Goal: Information Seeking & Learning: Learn about a topic

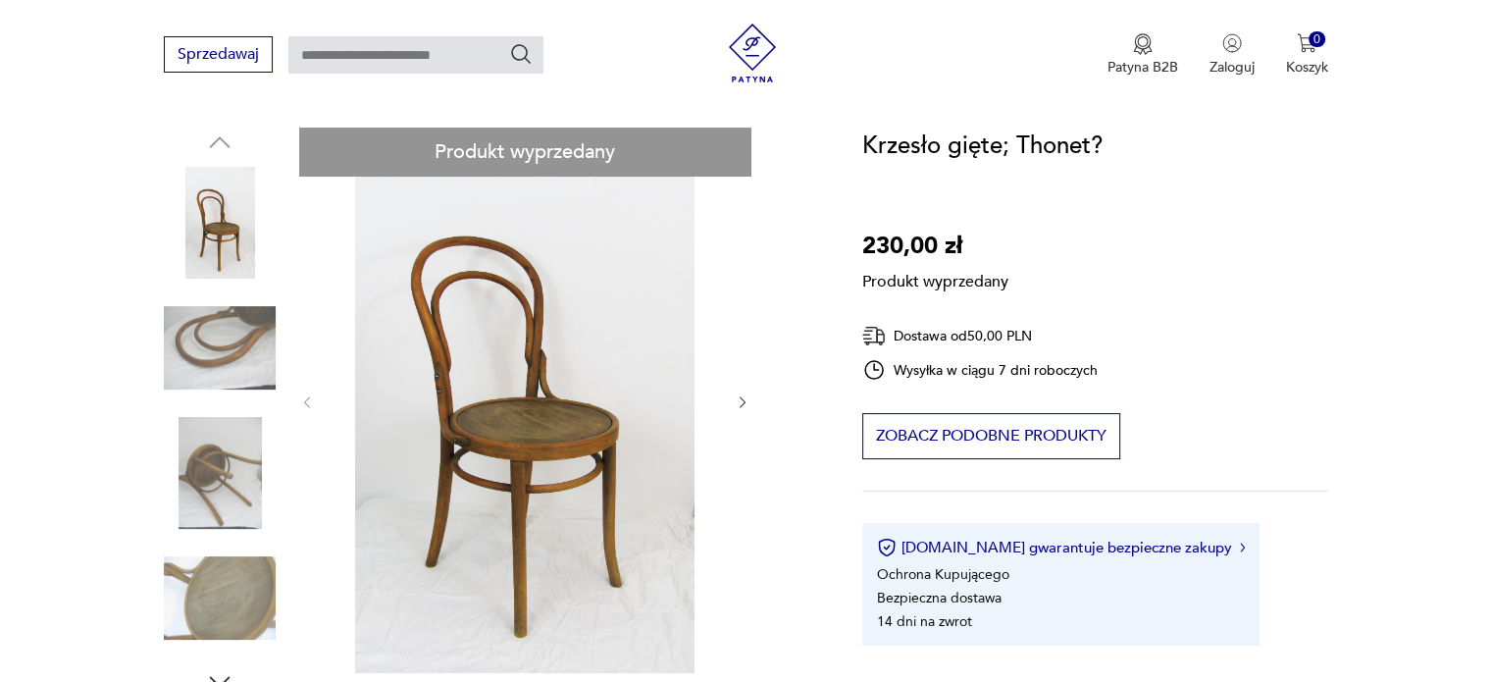
scroll to position [196, 0]
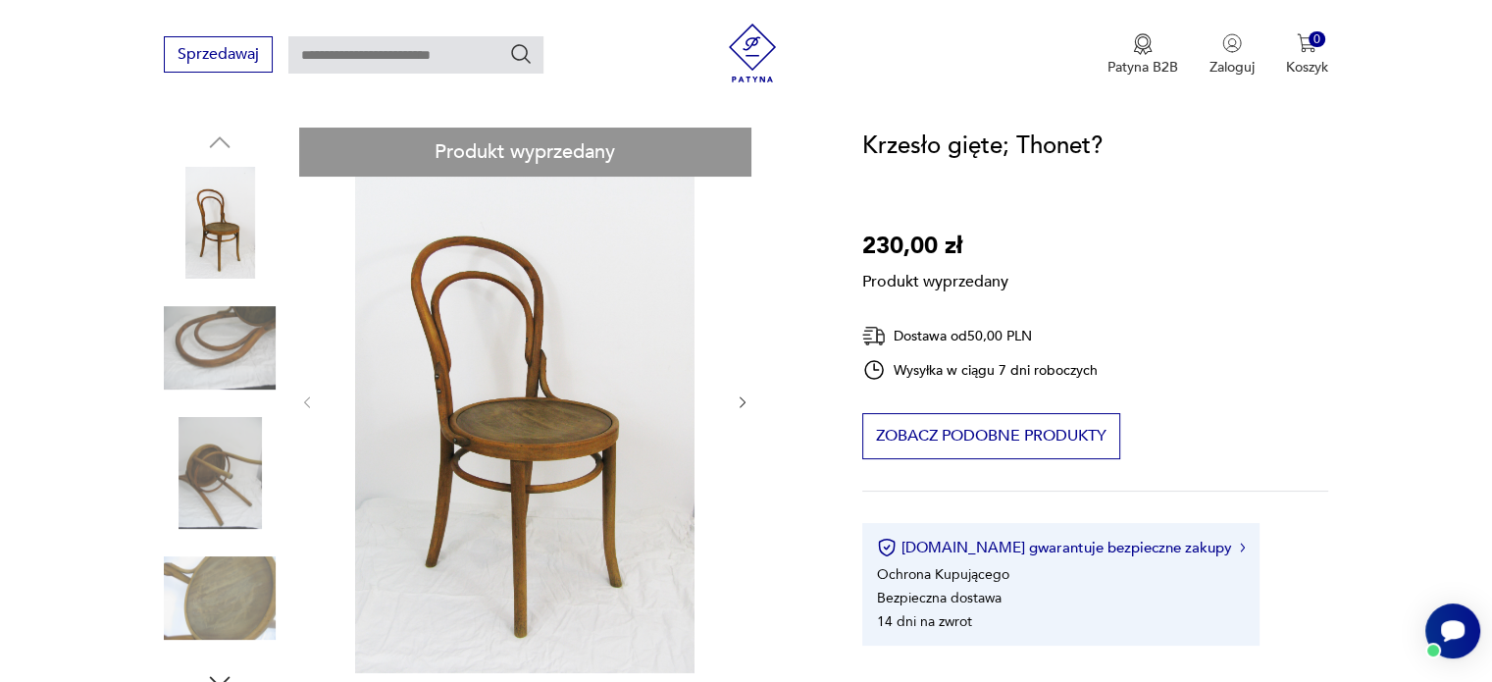
drag, startPoint x: 200, startPoint y: 476, endPoint x: 210, endPoint y: 526, distance: 51.0
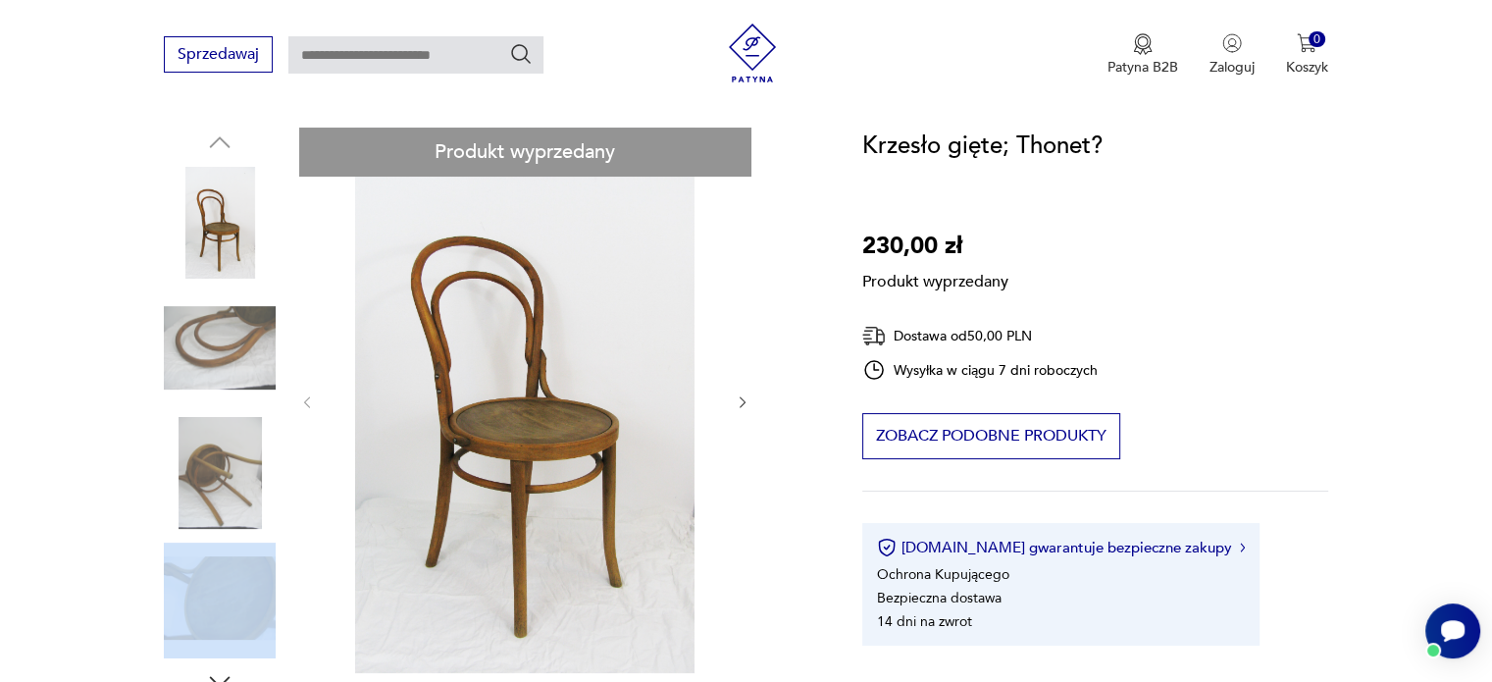
drag, startPoint x: 231, startPoint y: 586, endPoint x: 249, endPoint y: 564, distance: 28.6
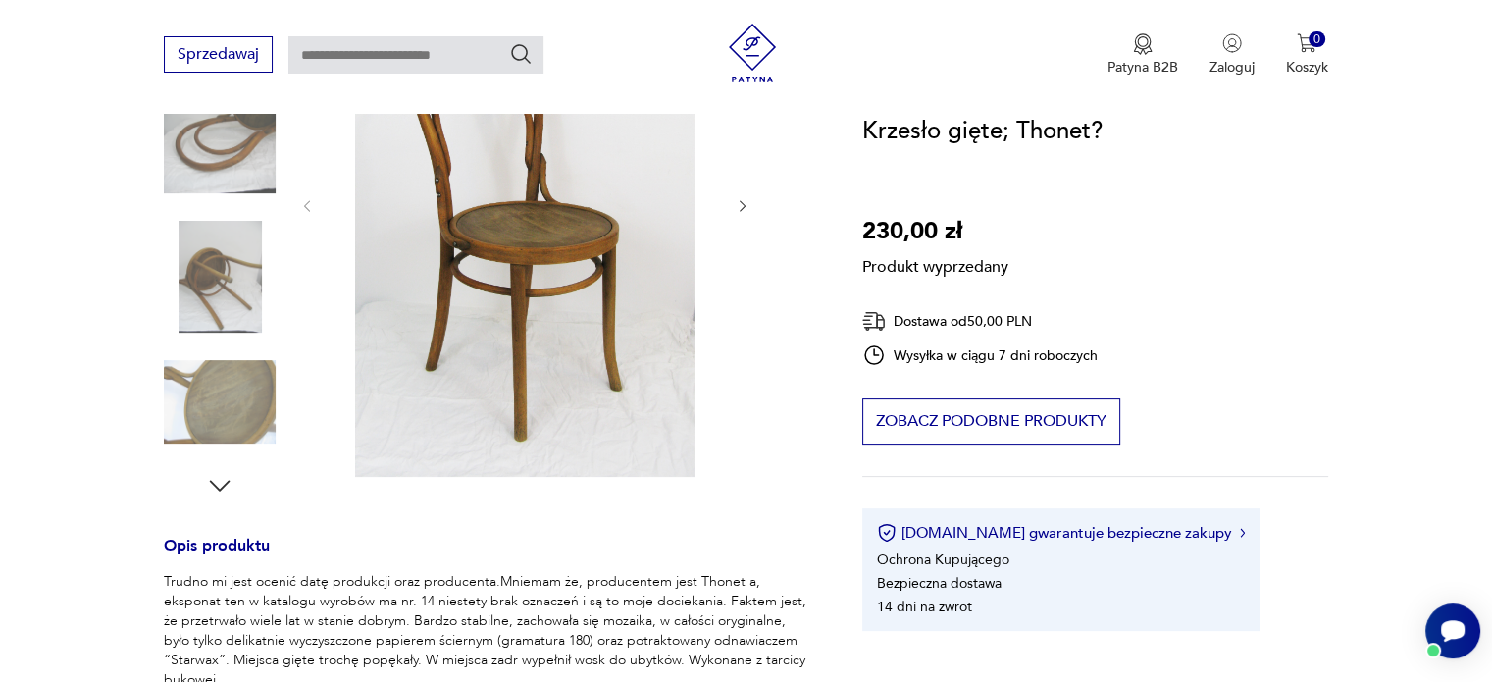
click at [219, 481] on div "Produkt wyprzedany Opis produktu Trudno mi jest ocenić datę produkcji oraz prod…" at bounding box center [489, 562] width 651 height 1262
click at [220, 480] on div "Produkt wyprzedany Opis produktu Trudno mi jest ocenić datę produkcji oraz prod…" at bounding box center [489, 562] width 651 height 1262
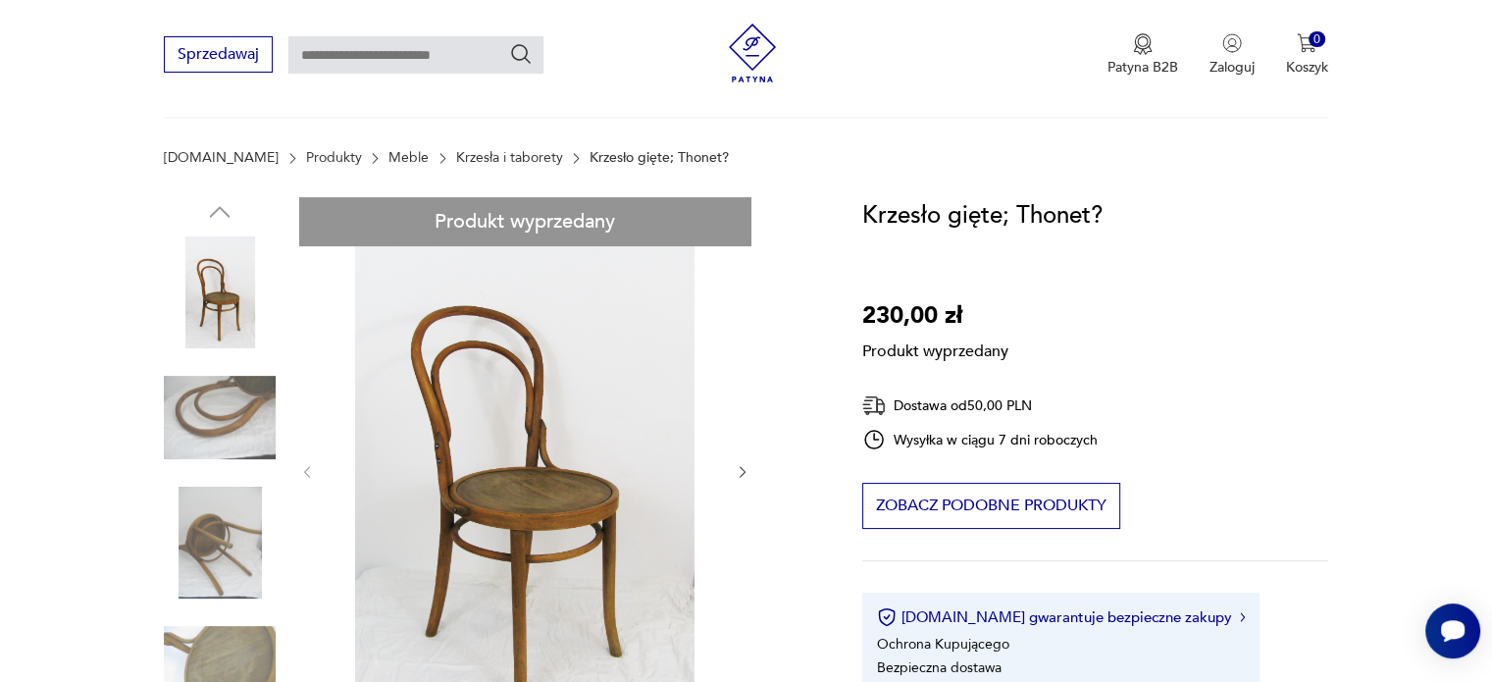
scroll to position [0, 0]
